Goal: Information Seeking & Learning: Learn about a topic

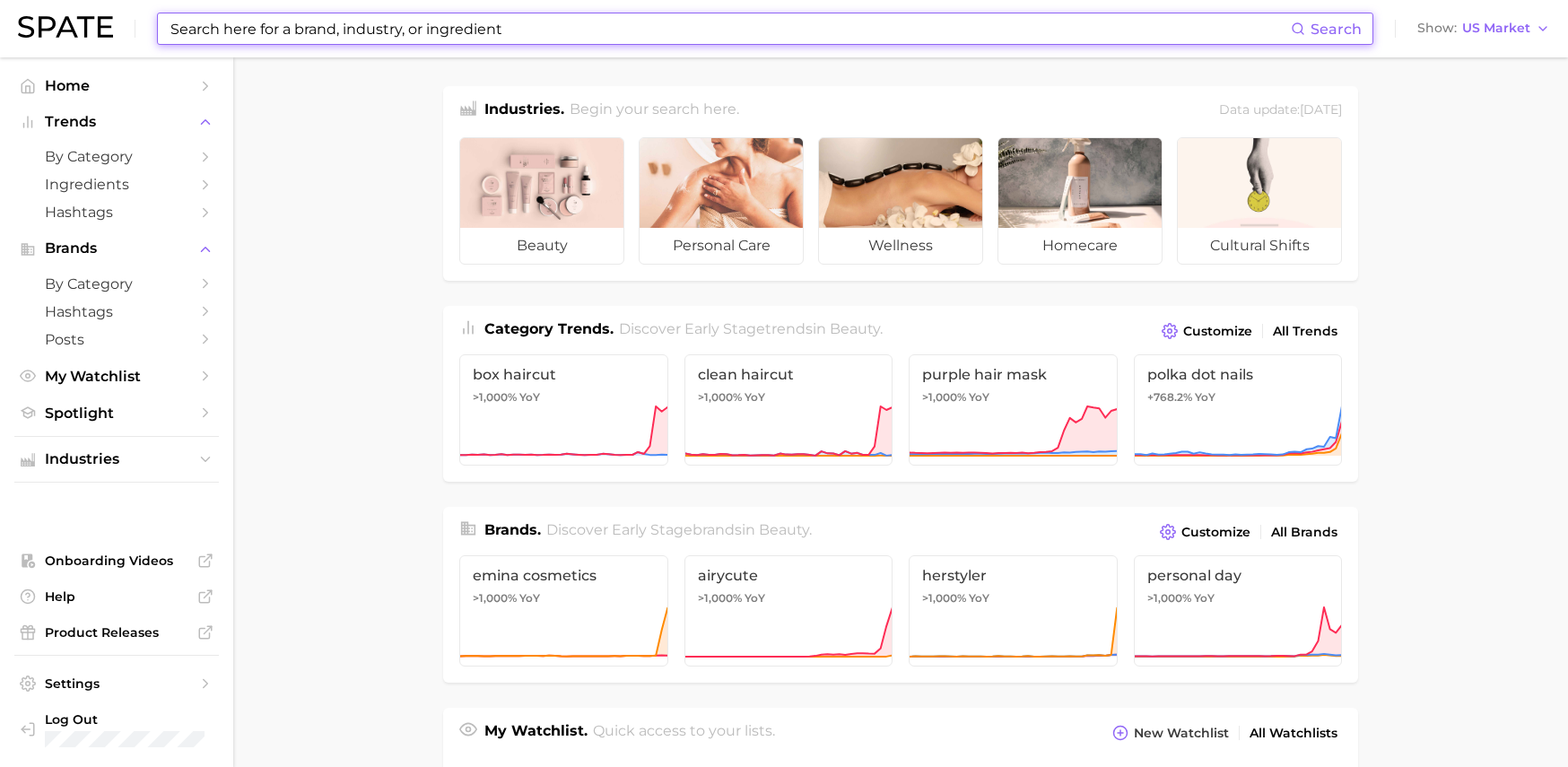
click at [448, 23] on input at bounding box center [729, 29] width 1122 height 31
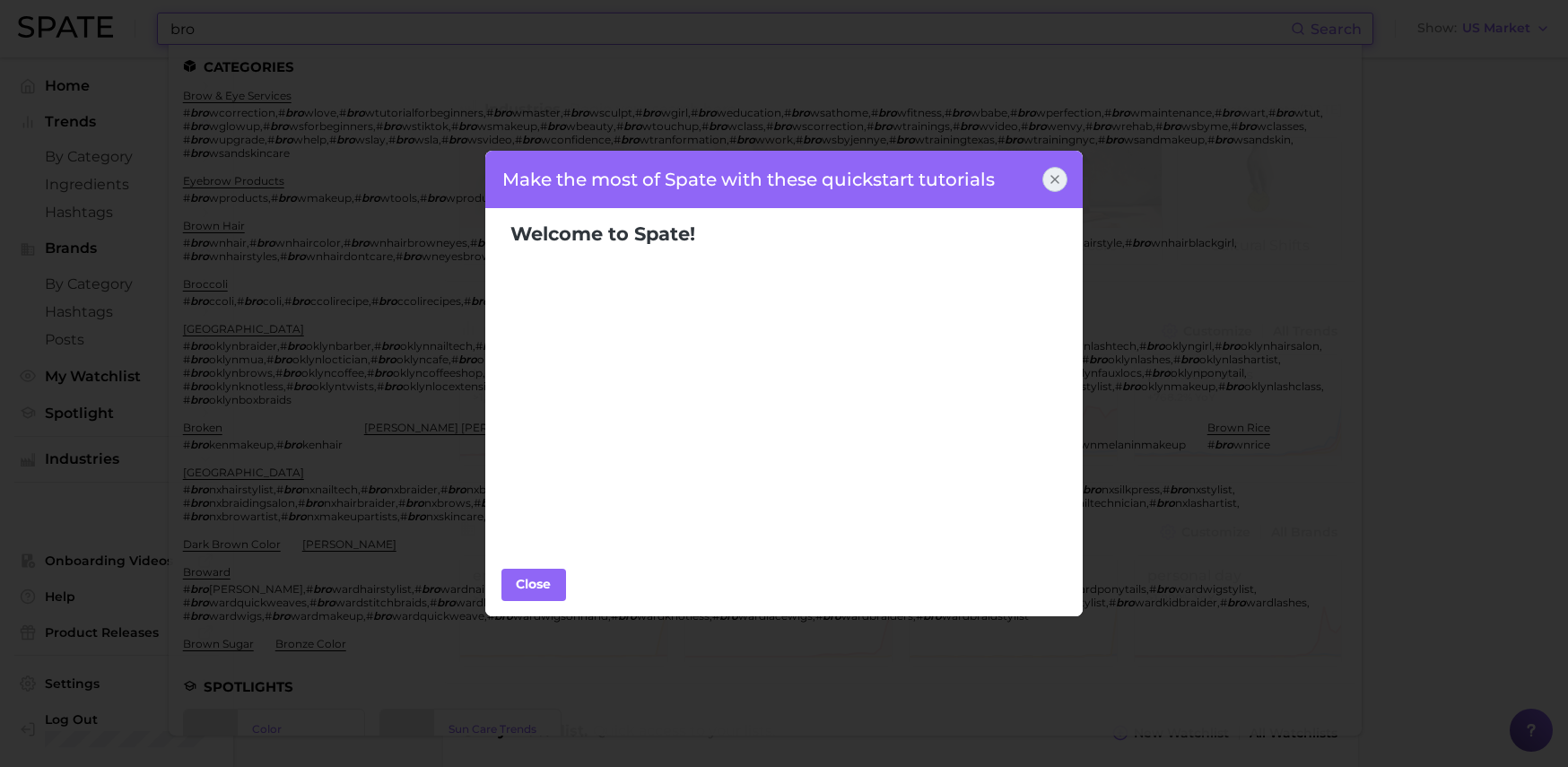
click at [1051, 179] on icon at bounding box center [1055, 179] width 14 height 14
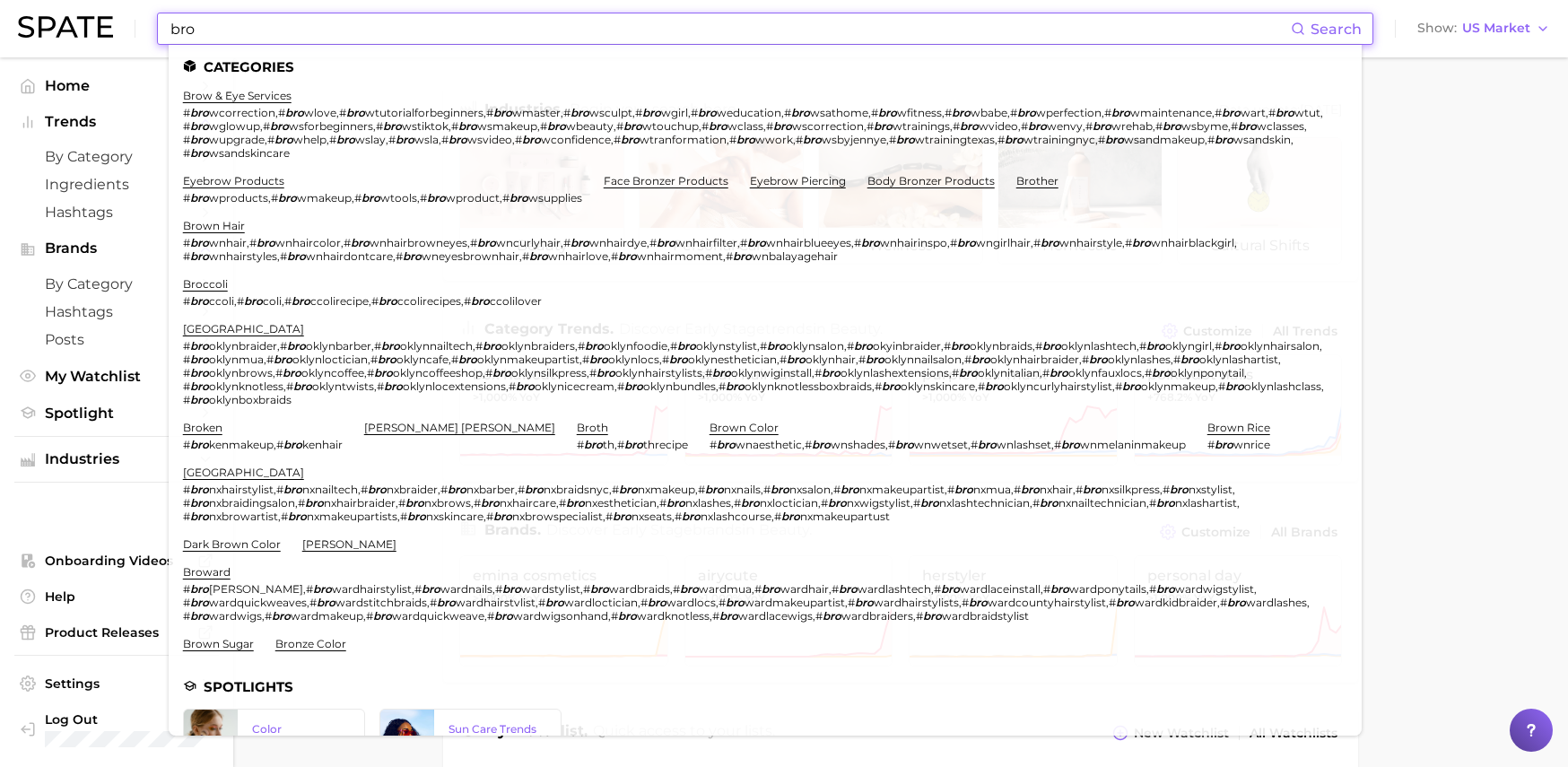
click at [497, 33] on input "bro" at bounding box center [729, 29] width 1122 height 31
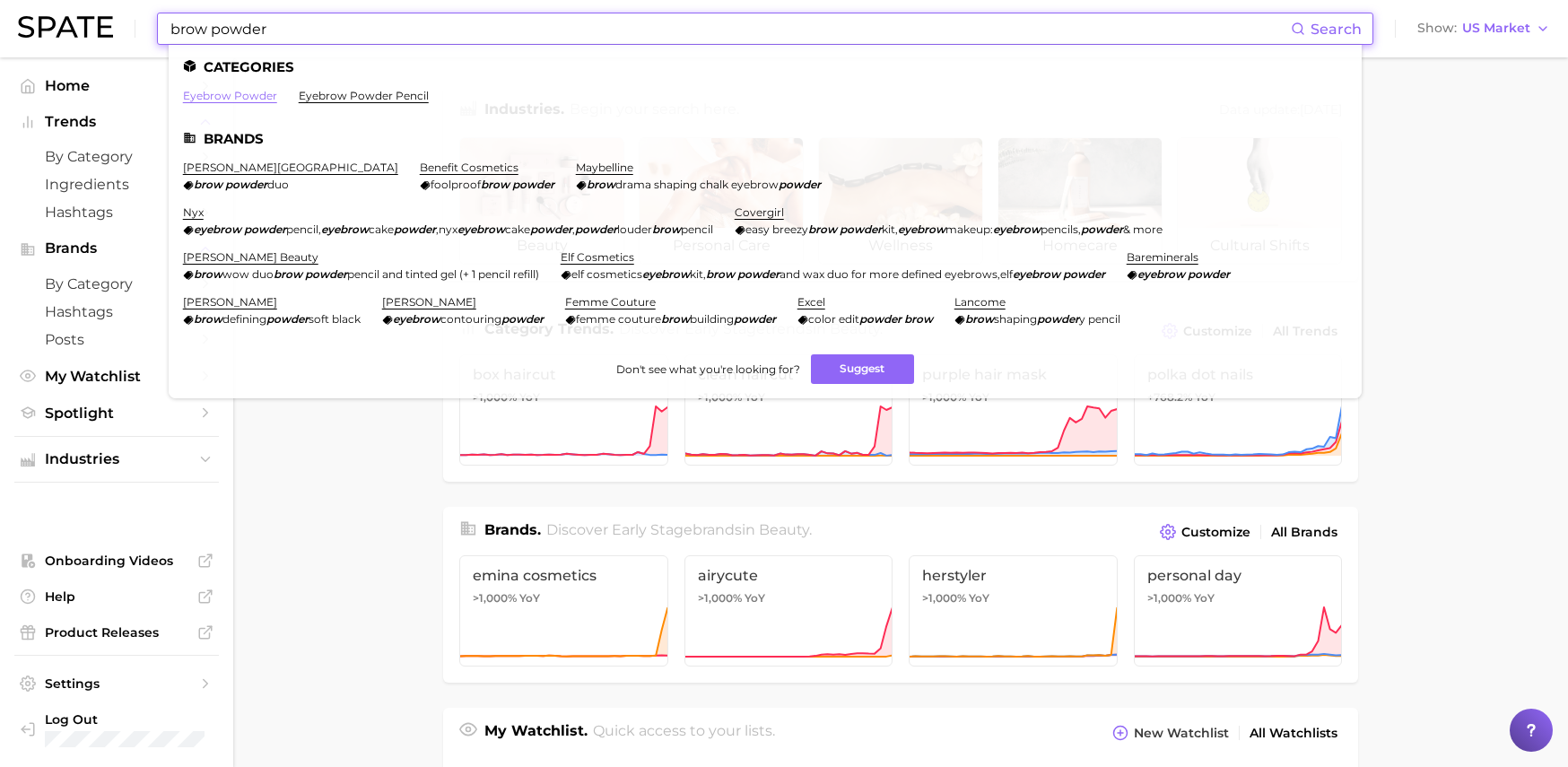
type input "brow powder"
click at [208, 93] on link "eyebrow powder" at bounding box center [230, 96] width 94 height 14
